Goal: Information Seeking & Learning: Learn about a topic

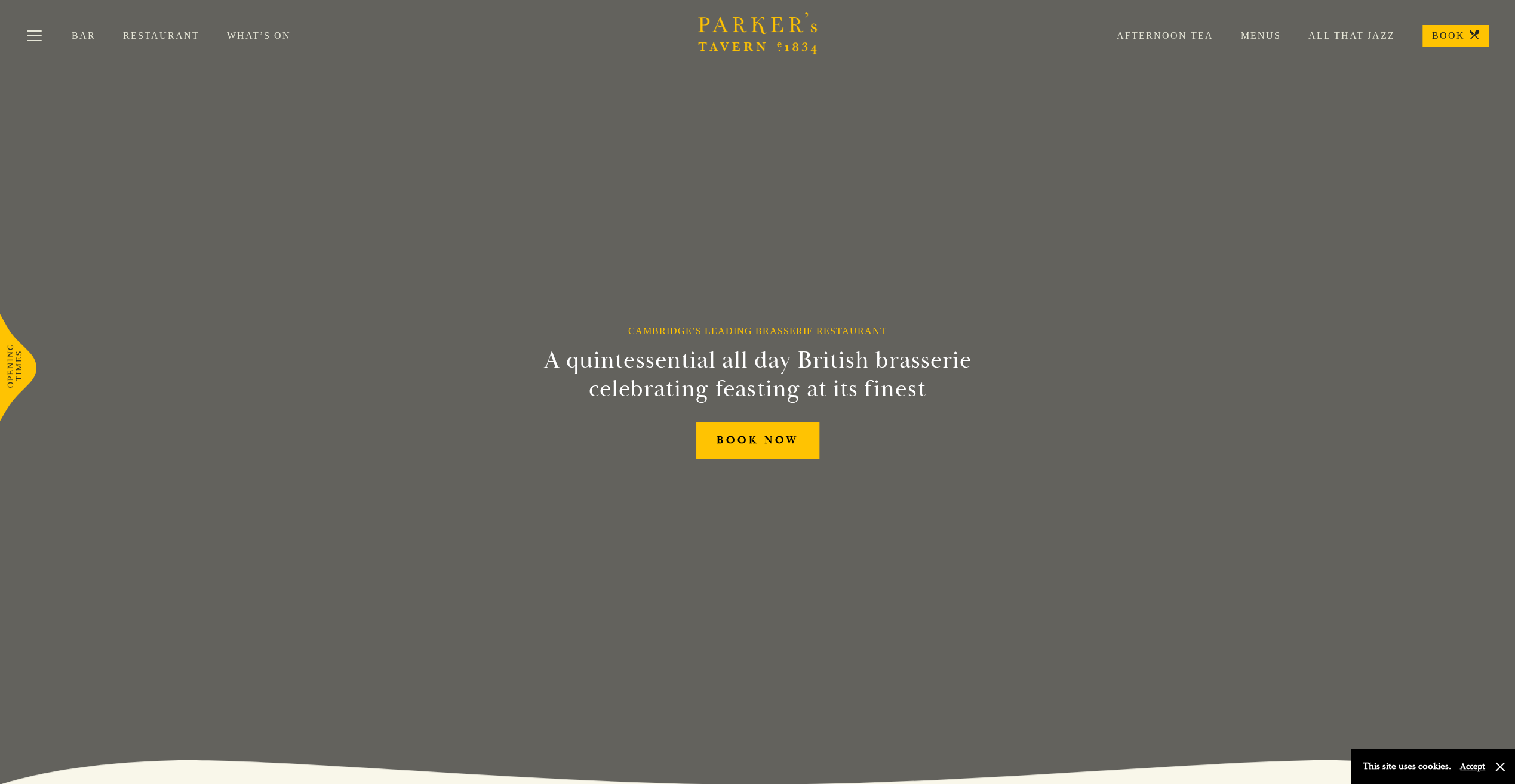
click at [1273, 37] on link "Menus" at bounding box center [1247, 36] width 67 height 12
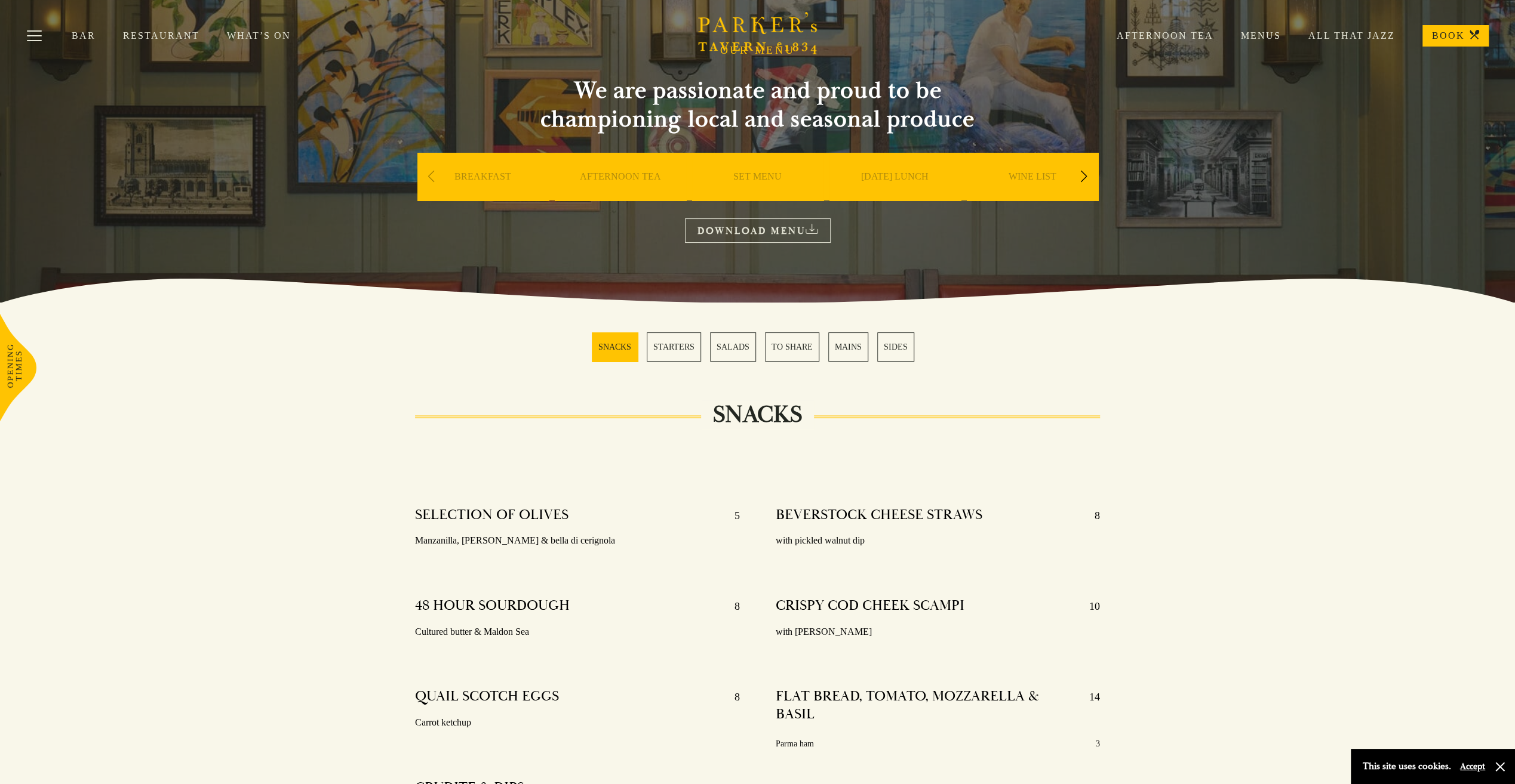
scroll to position [119, 0]
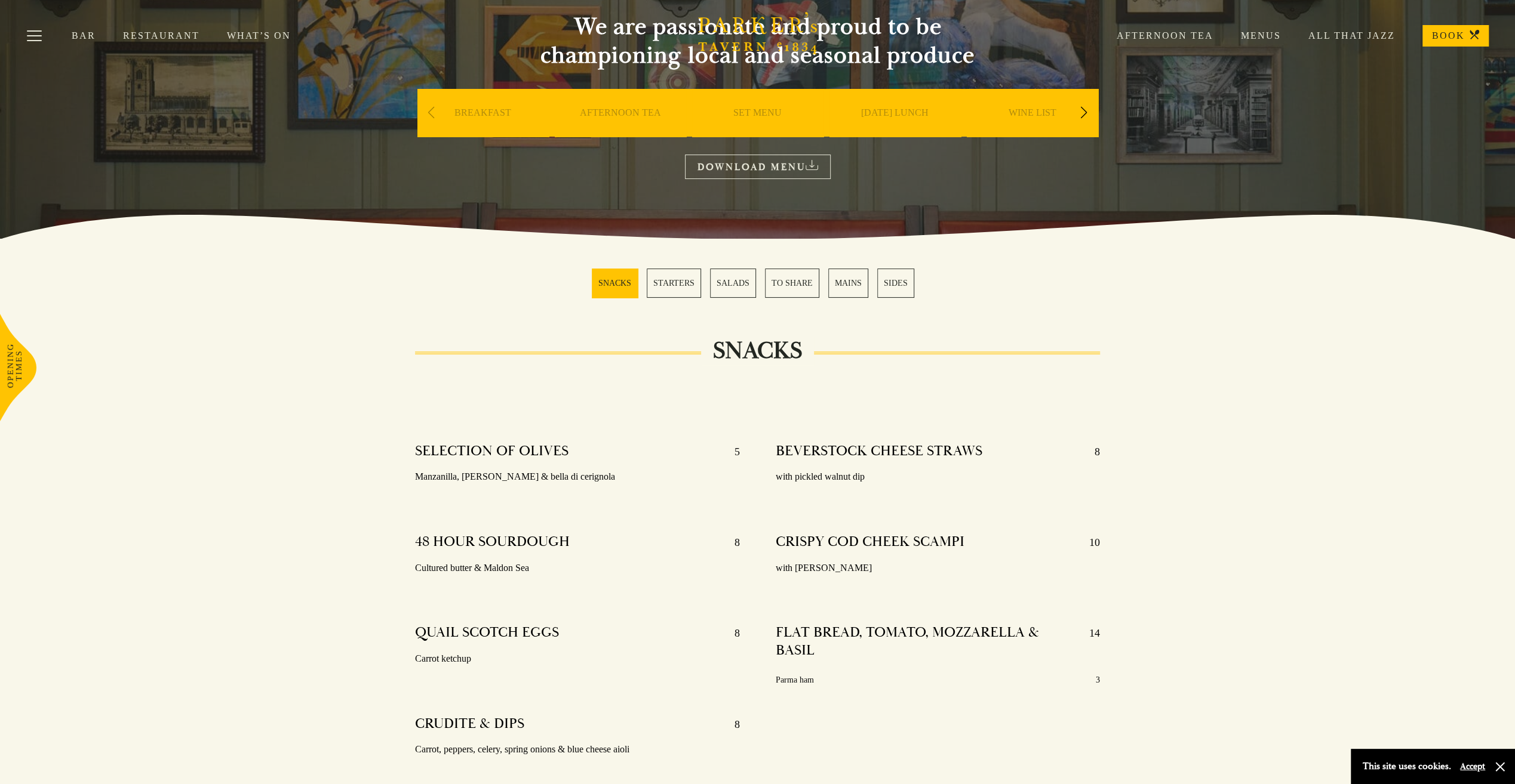
click at [843, 282] on link "MAINS" at bounding box center [848, 283] width 40 height 30
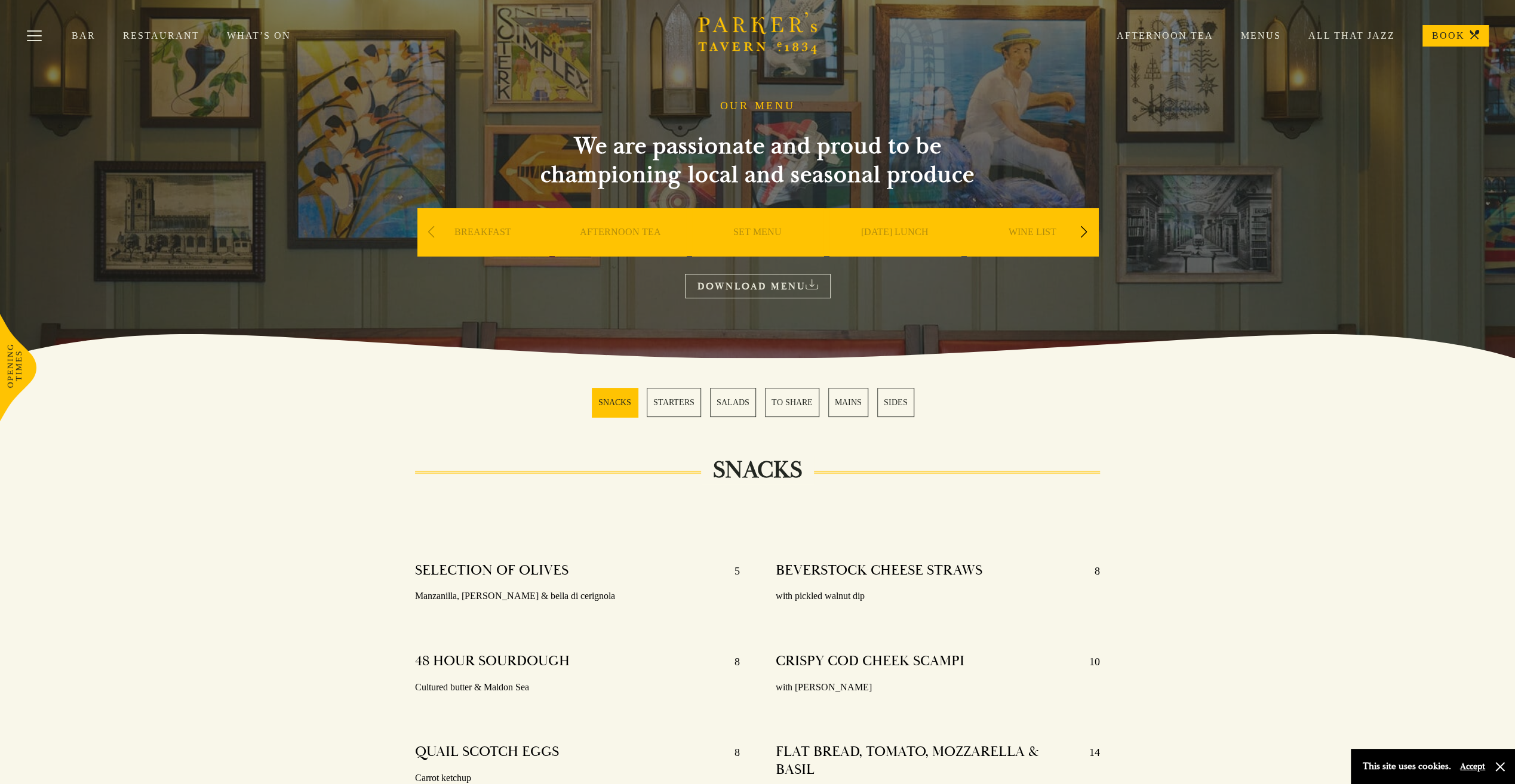
click at [1085, 232] on div "Next slide" at bounding box center [1084, 232] width 16 height 26
click at [890, 229] on link "DESSERT" at bounding box center [895, 250] width 42 height 48
